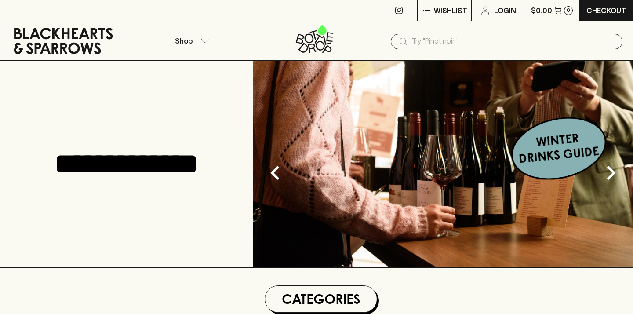
click at [188, 41] on p "Shop" at bounding box center [184, 41] width 18 height 11
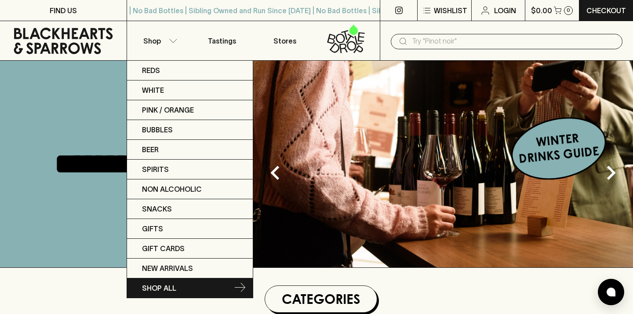
click at [171, 285] on p "SHOP ALL" at bounding box center [159, 288] width 34 height 11
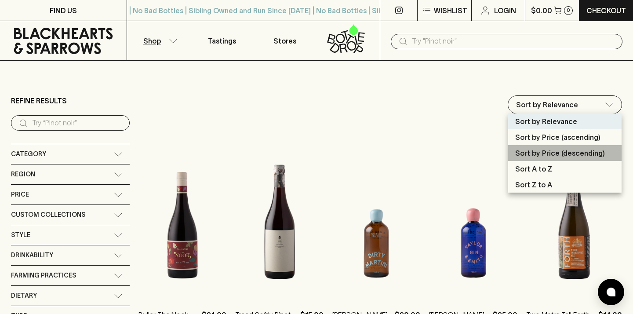
click at [551, 152] on p "Sort by Price (descending)" at bounding box center [560, 153] width 90 height 11
type input "price:desc"
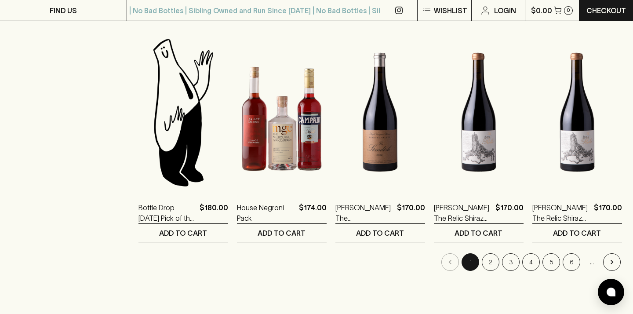
scroll to position [821, 0]
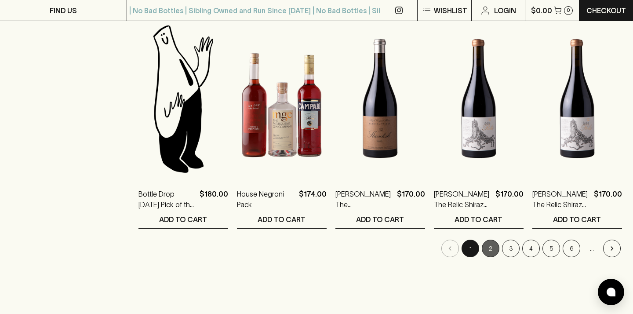
click at [488, 248] on button "2" at bounding box center [491, 249] width 18 height 18
